Goal: Find specific page/section: Find specific page/section

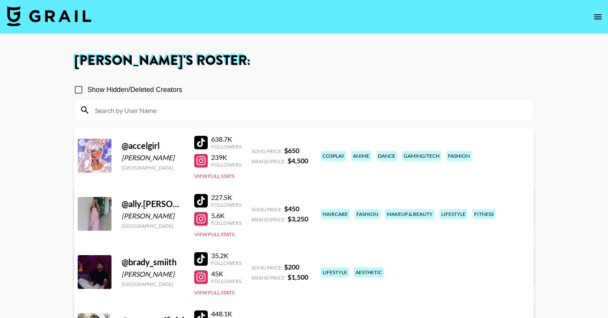
click at [598, 18] on icon "open drawer" at bounding box center [598, 17] width 10 height 10
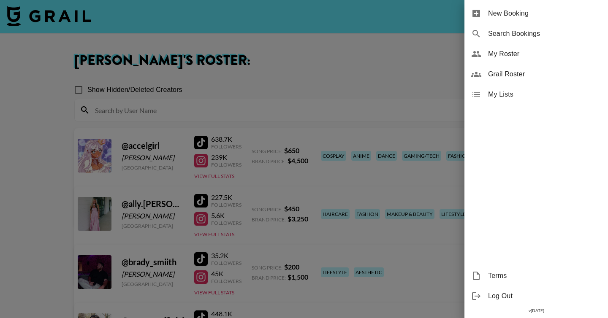
click at [520, 74] on div at bounding box center [304, 159] width 608 height 318
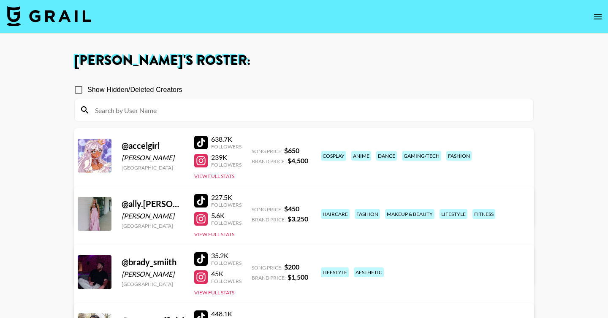
click at [596, 16] on icon "open drawer" at bounding box center [598, 17] width 10 height 10
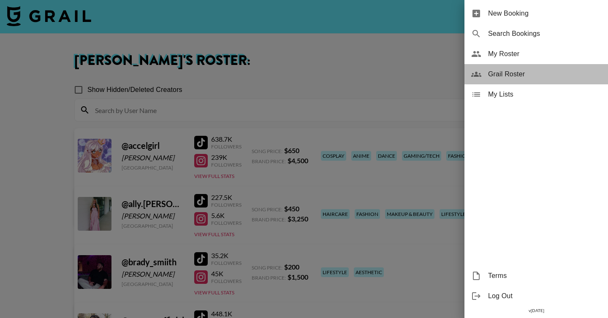
click at [521, 77] on span "Grail Roster" at bounding box center [544, 74] width 113 height 10
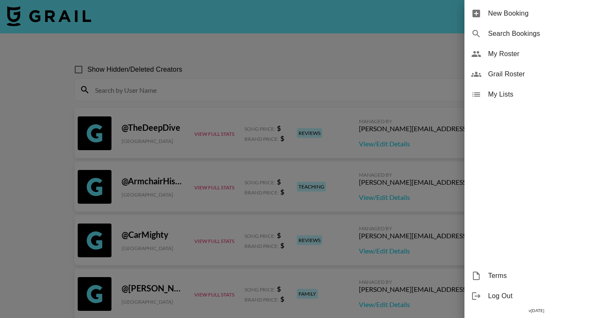
click at [274, 67] on div at bounding box center [304, 159] width 608 height 318
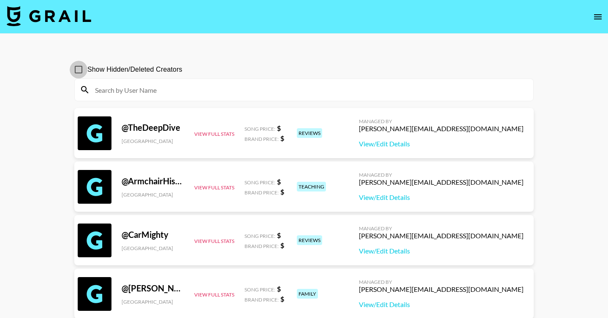
click at [77, 71] on input "Show Hidden/Deleted Creators" at bounding box center [79, 70] width 18 height 18
checkbox input "true"
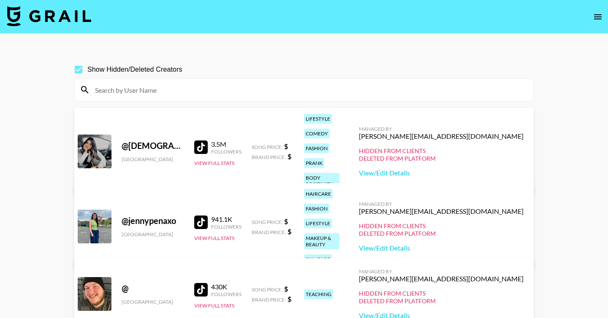
click at [141, 89] on input at bounding box center [309, 90] width 438 height 14
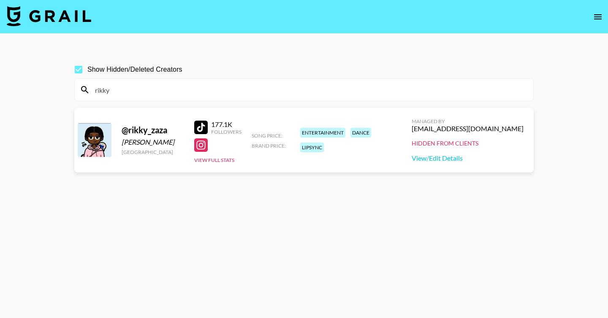
click at [457, 87] on input "rikky" at bounding box center [309, 90] width 438 height 14
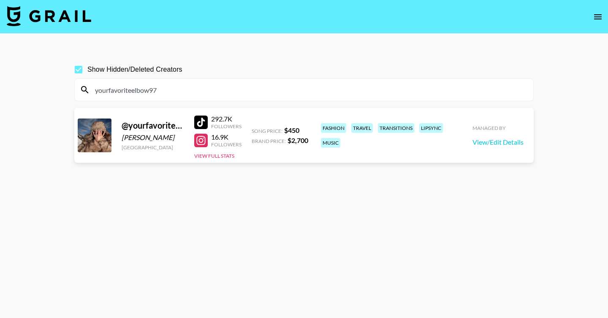
click at [277, 92] on input "yourfavoriteelbow97" at bounding box center [309, 90] width 438 height 14
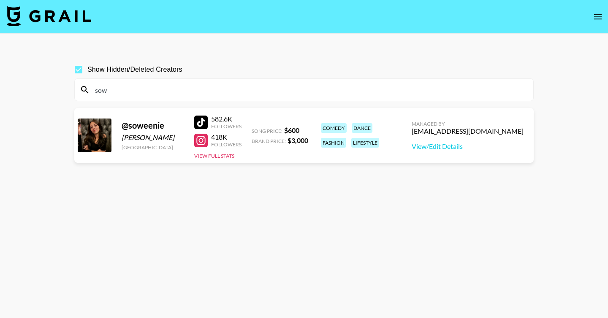
type input "sowe"
click at [447, 93] on input "sowe" at bounding box center [309, 90] width 438 height 14
